Goal: Entertainment & Leisure: Consume media (video, audio)

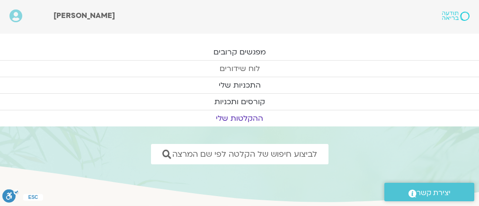
click at [324, 64] on link "לוח שידורים" at bounding box center [239, 69] width 479 height 16
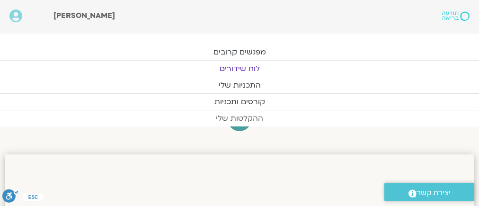
click at [240, 116] on link "ההקלטות שלי" at bounding box center [239, 118] width 479 height 16
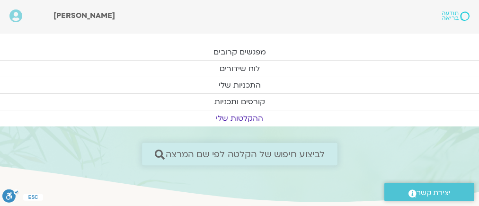
click at [310, 147] on link "לביצוע חיפוש של הקלטה לפי שם המרצה" at bounding box center [240, 154] width 196 height 22
click at [325, 148] on link "לביצוע חיפוש של הקלטה לפי שם המרצה" at bounding box center [240, 154] width 196 height 22
click at [156, 152] on icon at bounding box center [159, 154] width 10 height 10
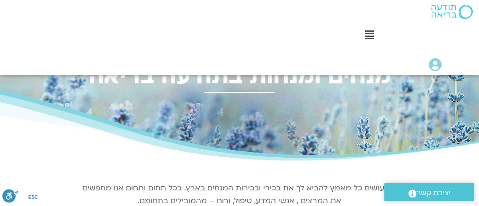
scroll to position [151, 0]
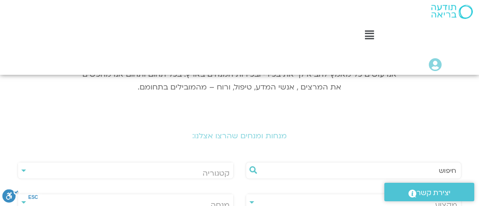
click at [246, 194] on div "**********" at bounding box center [354, 202] width 216 height 17
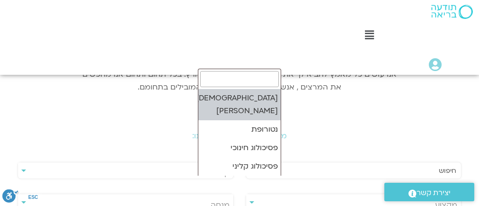
click at [246, 194] on span "מקצוע" at bounding box center [353, 205] width 215 height 22
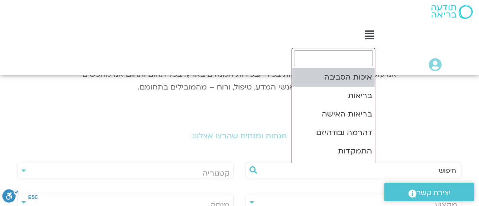
click at [233, 169] on span "קטגוריה" at bounding box center [125, 173] width 215 height 22
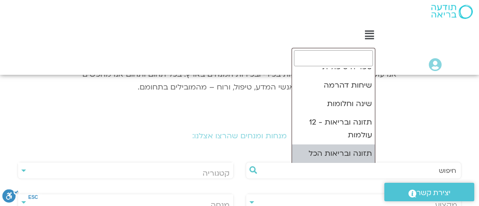
scroll to position [195, 0]
click at [436, 170] on input "text" at bounding box center [358, 170] width 196 height 16
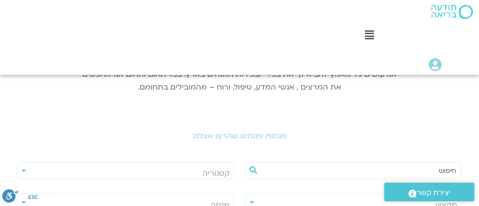
type input "מדעי המוח"
click at [105, 194] on span "מנחה" at bounding box center [125, 205] width 215 height 22
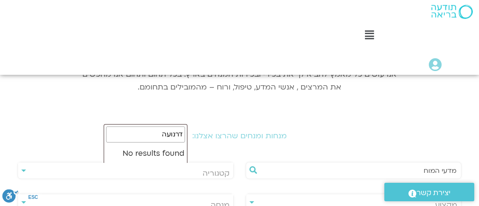
click at [174, 134] on input "דרנועה" at bounding box center [145, 134] width 79 height 16
click at [158, 134] on input "דר נועה" at bounding box center [145, 134] width 79 height 16
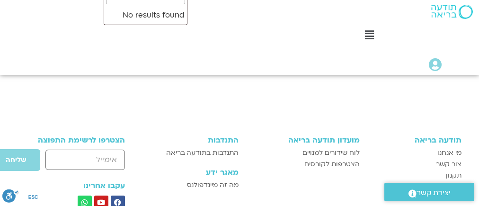
scroll to position [114, 0]
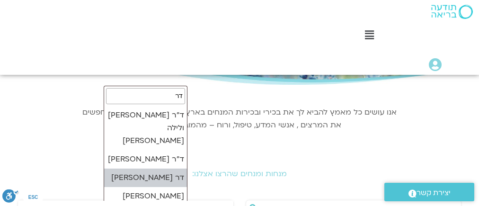
type input "ד"
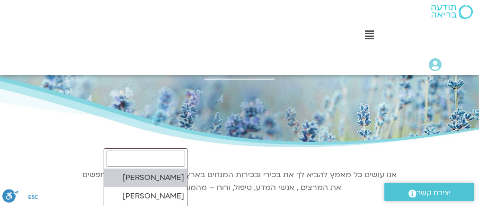
scroll to position [189, 0]
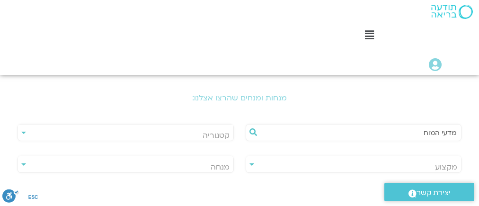
click at [432, 132] on input "מדעי המוח" at bounding box center [358, 133] width 196 height 16
drag, startPoint x: 463, startPoint y: 131, endPoint x: 411, endPoint y: 136, distance: 52.3
click at [411, 136] on input "מדעי המוח" at bounding box center [358, 133] width 196 height 16
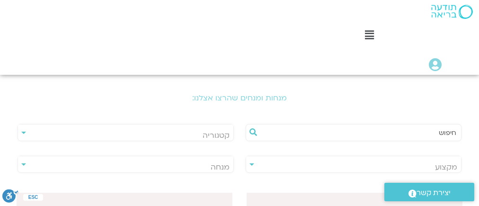
click at [108, 156] on div "**********" at bounding box center [126, 164] width 216 height 17
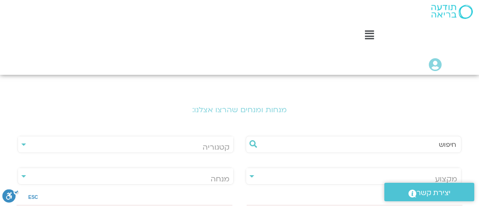
scroll to position [0, 0]
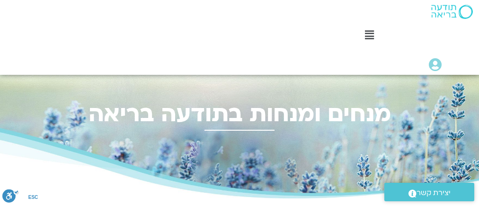
click at [260, 116] on h2 "מנחים ומנחות בתודעה בריאה" at bounding box center [240, 114] width 470 height 26
click at [367, 32] on icon at bounding box center [369, 35] width 9 height 10
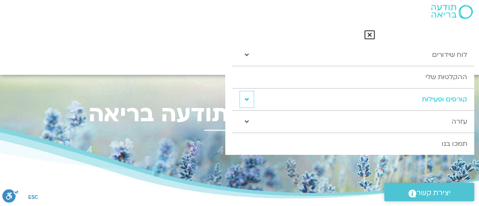
click at [246, 99] on icon at bounding box center [247, 99] width 4 height 7
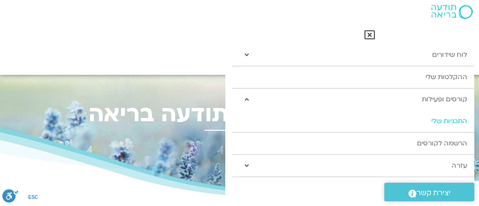
click at [441, 117] on link "התכניות שלי" at bounding box center [353, 121] width 242 height 22
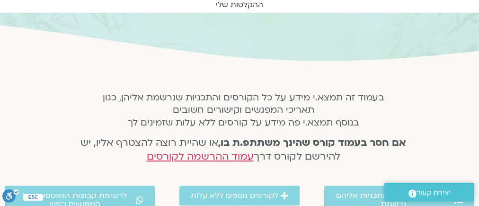
scroll to position [189, 0]
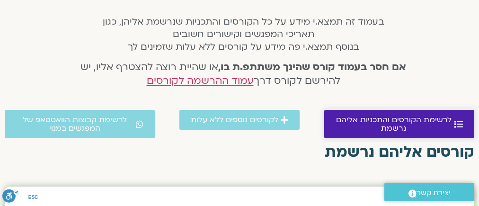
click at [383, 112] on link "לרשימת הקורסים והתכניות אליהם נרשמת" at bounding box center [399, 124] width 150 height 28
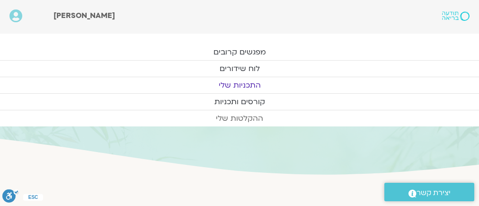
click at [238, 114] on link "ההקלטות שלי" at bounding box center [239, 118] width 479 height 16
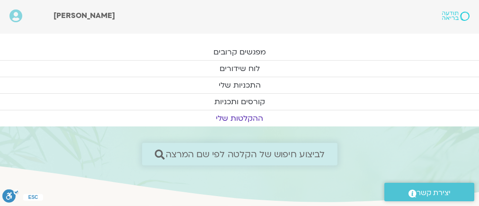
click at [212, 151] on span "לביצוע חיפוש של הקלטה לפי שם המרצה" at bounding box center [245, 154] width 160 height 10
click at [157, 151] on icon at bounding box center [159, 154] width 10 height 10
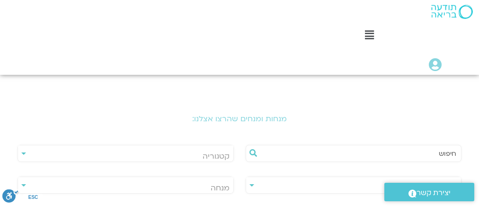
scroll to position [227, 0]
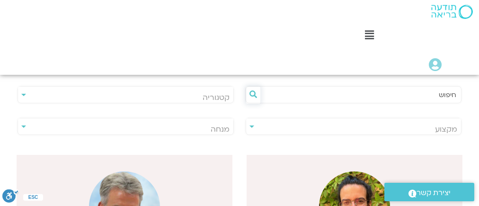
click at [257, 90] on icon at bounding box center [253, 94] width 8 height 8
click at [432, 94] on input "text" at bounding box center [358, 95] width 196 height 16
type input "מדעי המוח"
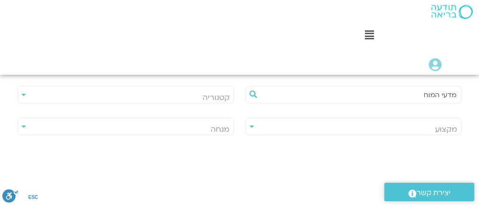
click at [109, 118] on div "**********" at bounding box center [126, 126] width 216 height 17
click at [211, 124] on span "מנחה" at bounding box center [220, 129] width 19 height 10
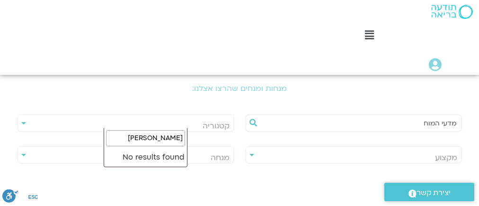
scroll to position [114, 0]
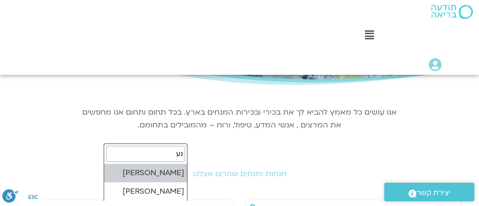
type input "נ"
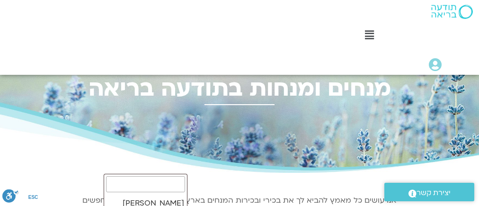
scroll to position [0, 0]
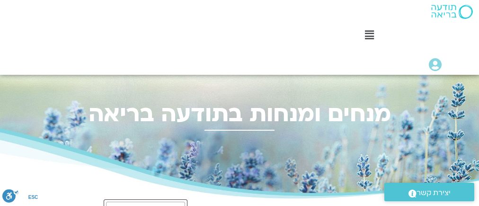
click at [233, 129] on div "מנחים ומנחות בתודעה בריאה" at bounding box center [239, 137] width 479 height 124
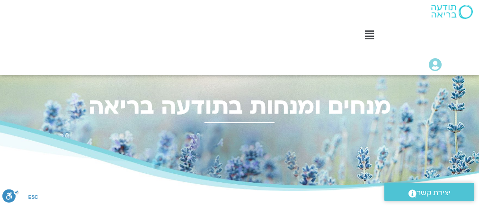
click at [438, 187] on span "יצירת קשר" at bounding box center [434, 193] width 34 height 13
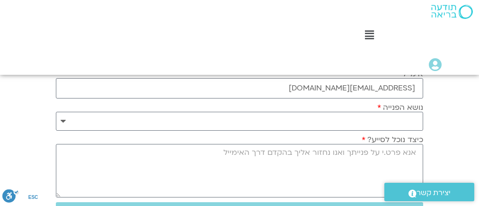
scroll to position [114, 0]
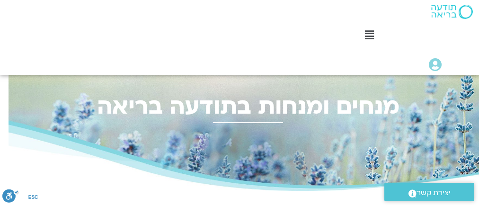
click at [434, 61] on icon at bounding box center [435, 64] width 13 height 13
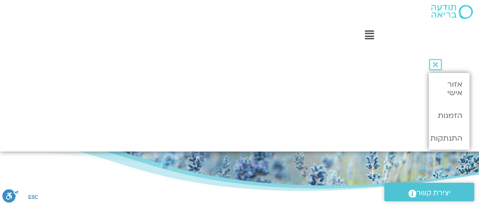
click at [392, 62] on div "Main Menu לוח שידורים לוח שידורים יומי תכניה שבועית ההקלטות שלי קורסים ופעילות …" at bounding box center [354, 75] width 249 height 151
click at [453, 85] on link "אזור אישי" at bounding box center [449, 88] width 41 height 31
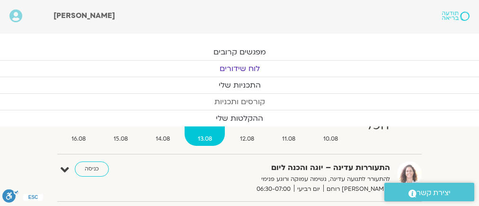
click at [235, 98] on link "קורסים ותכניות" at bounding box center [239, 102] width 479 height 16
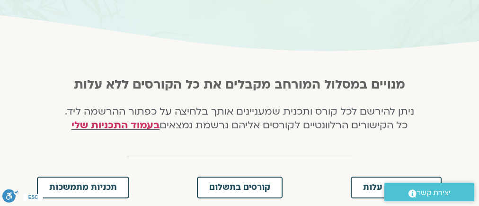
scroll to position [189, 0]
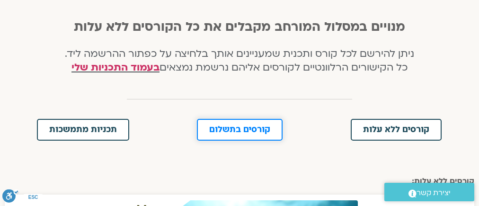
click at [238, 127] on span "קורסים בתשלום" at bounding box center [239, 129] width 61 height 9
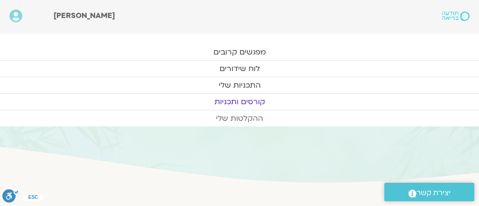
click at [238, 114] on link "ההקלטות שלי" at bounding box center [239, 118] width 479 height 16
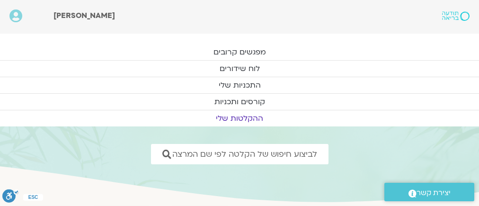
scroll to position [151, 0]
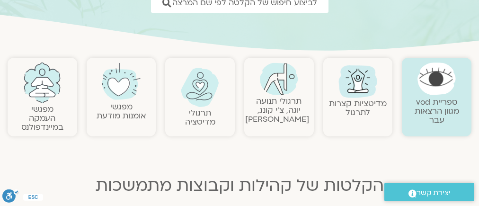
click at [435, 80] on img at bounding box center [437, 78] width 38 height 32
click at [435, 97] on link "ספריית vod מגוון הרצאות עבר" at bounding box center [437, 111] width 44 height 29
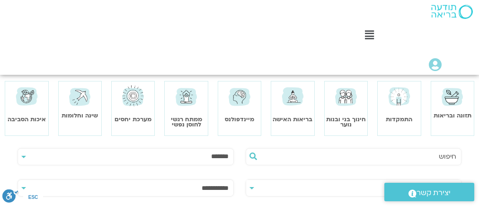
scroll to position [114, 0]
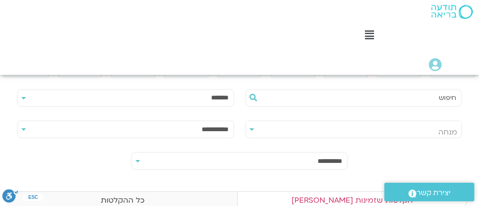
click at [182, 191] on label "כל ההקלטות" at bounding box center [123, 200] width 230 height 18
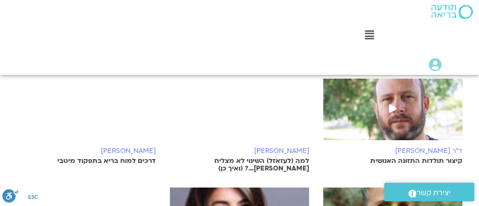
scroll to position [454, 0]
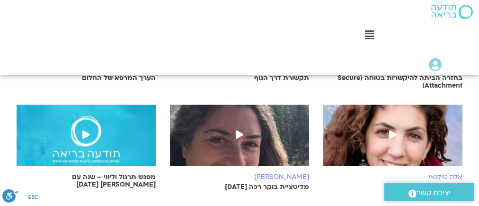
scroll to position [795, 0]
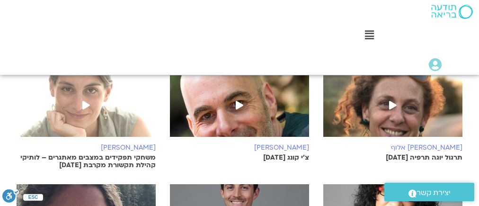
scroll to position [1136, 0]
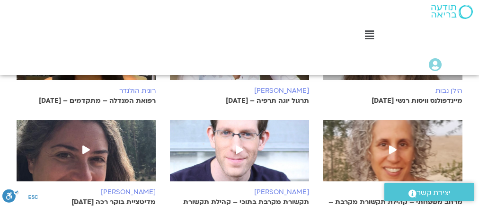
scroll to position [1477, 0]
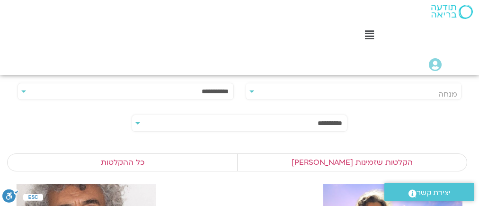
scroll to position [0, 0]
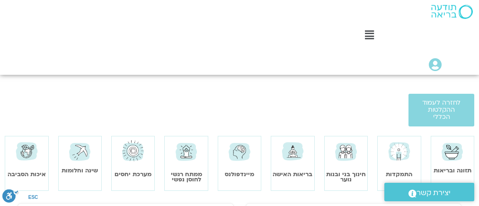
click at [183, 151] on img at bounding box center [186, 151] width 25 height 25
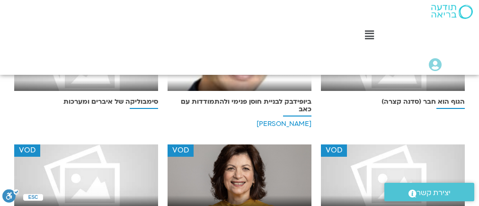
scroll to position [1969, 0]
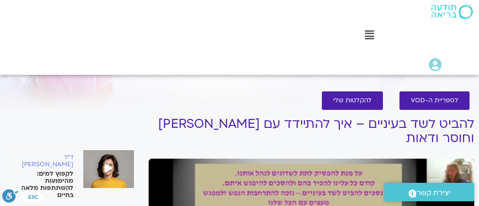
scroll to position [151, 0]
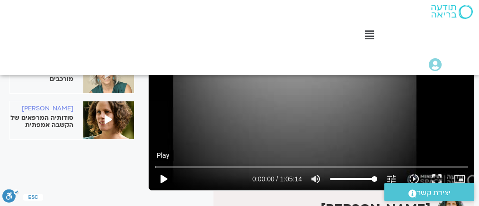
click at [162, 168] on button "play_arrow" at bounding box center [163, 179] width 23 height 23
click at [189, 164] on input "Seek" at bounding box center [312, 167] width 314 height 6
click at [268, 164] on input "Seek" at bounding box center [312, 167] width 314 height 6
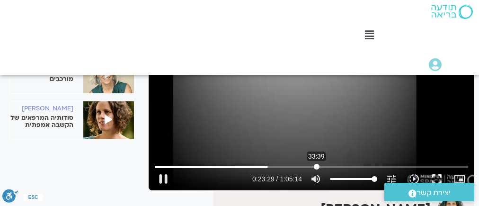
click at [316, 164] on input "Seek" at bounding box center [312, 167] width 314 height 6
click at [362, 160] on div "Skip Ad 43:22 pause 0:33:46 / 1:05:14 volume_up Mute tune Resolution Auto 245p …" at bounding box center [312, 175] width 320 height 31
click at [354, 164] on input "Seek" at bounding box center [312, 167] width 314 height 6
click at [396, 164] on input "Seek" at bounding box center [312, 167] width 314 height 6
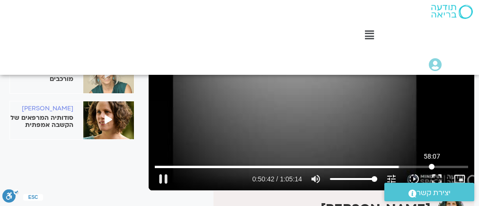
click at [432, 164] on input "Seek" at bounding box center [312, 167] width 314 height 6
click at [465, 164] on input "Seek" at bounding box center [312, 167] width 314 height 6
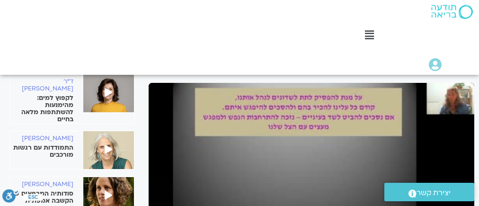
scroll to position [0, 0]
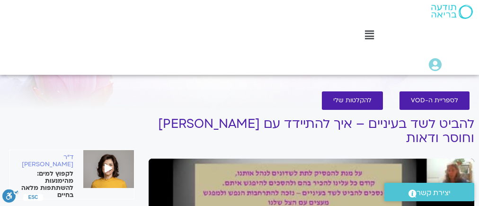
click at [367, 30] on icon at bounding box center [369, 35] width 9 height 10
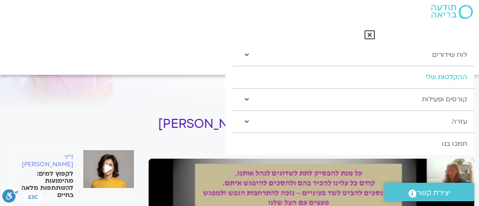
click at [445, 74] on link "ההקלטות שלי" at bounding box center [353, 77] width 242 height 22
type input "3914.84"
